Goal: Task Accomplishment & Management: Manage account settings

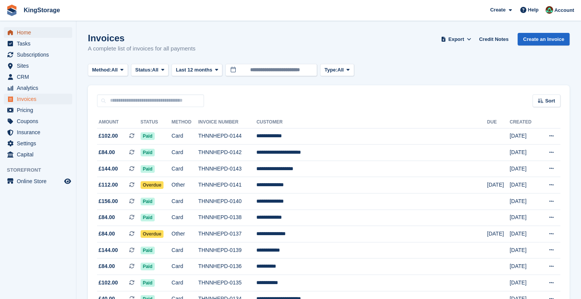
click at [22, 32] on span "Home" at bounding box center [40, 32] width 46 height 11
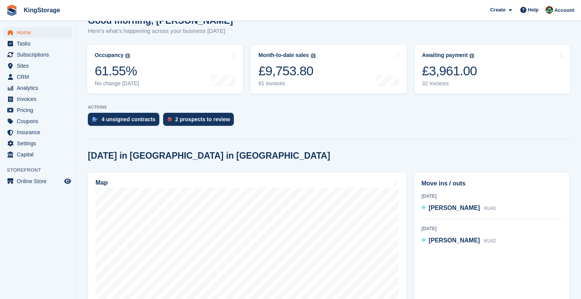
scroll to position [78, 0]
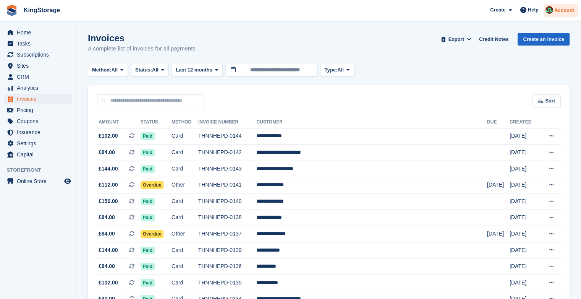
click at [559, 11] on span "Account" at bounding box center [565, 10] width 20 height 8
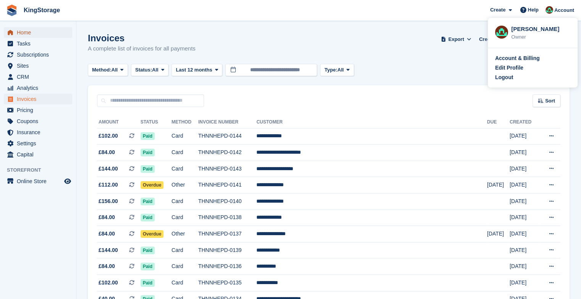
click at [19, 34] on span "Home" at bounding box center [40, 32] width 46 height 11
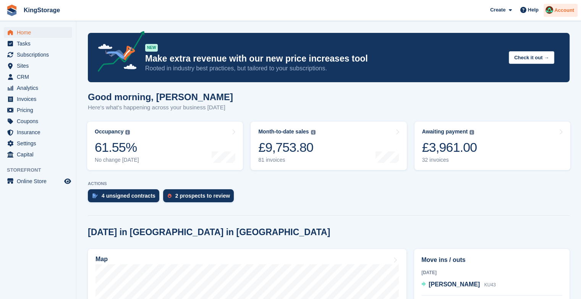
click at [575, 11] on div "Account" at bounding box center [561, 10] width 34 height 13
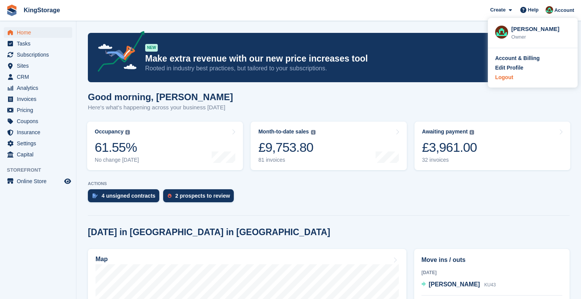
click at [509, 81] on div "Logout" at bounding box center [504, 77] width 18 height 8
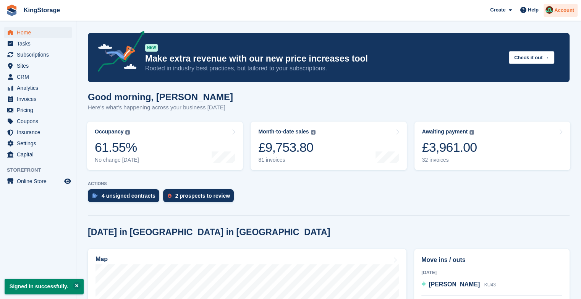
click at [567, 14] on span "Account" at bounding box center [565, 10] width 20 height 8
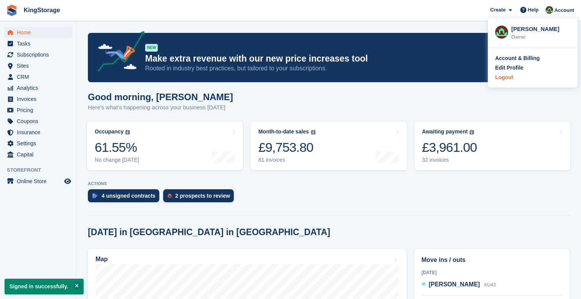
click at [512, 80] on div "Logout" at bounding box center [504, 77] width 18 height 8
